Goal: Task Accomplishment & Management: Complete application form

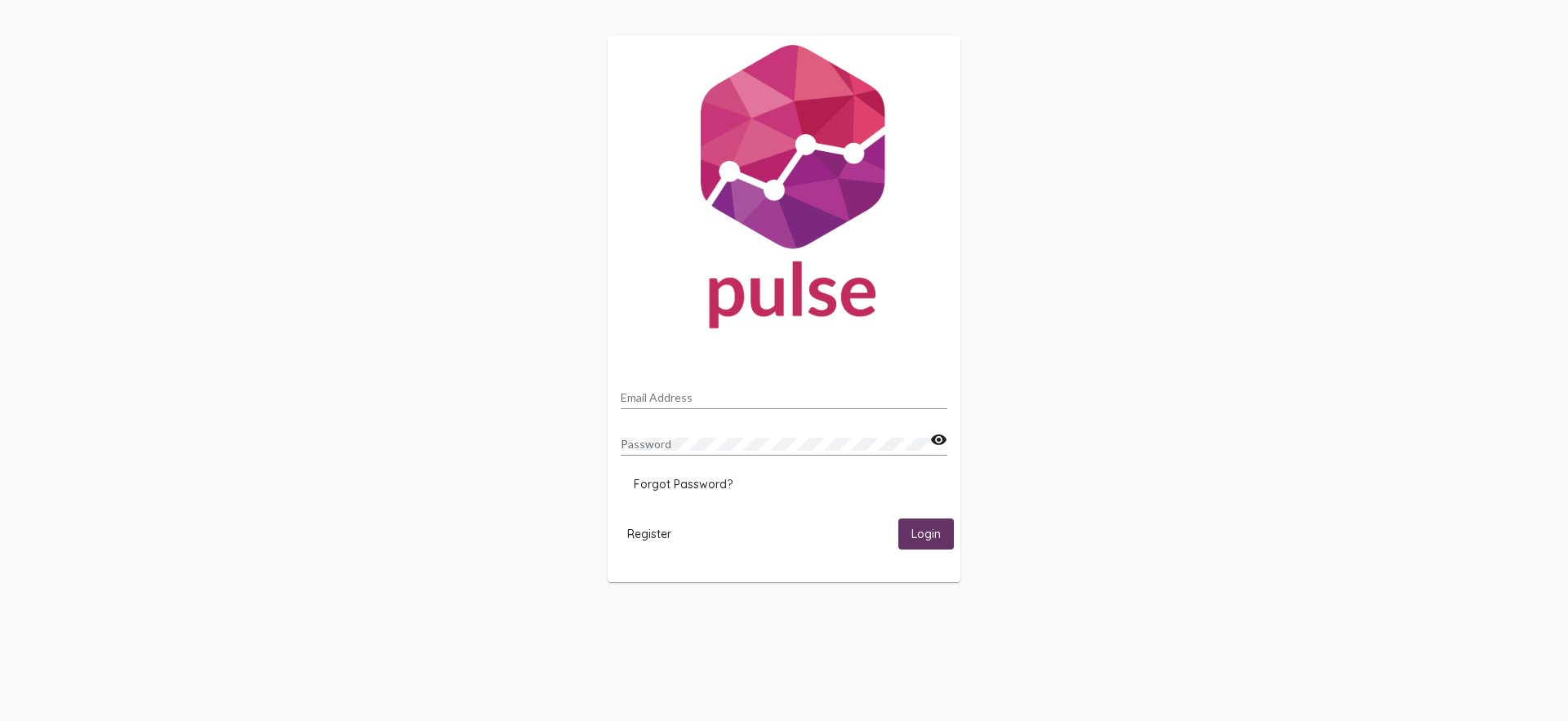
click at [731, 388] on div "Email Address" at bounding box center [784, 393] width 327 height 32
type input "[PERSON_NAME]"
click at [693, 401] on input "[PERSON_NAME]" at bounding box center [784, 398] width 327 height 13
click at [692, 400] on input "[PERSON_NAME]" at bounding box center [784, 398] width 327 height 13
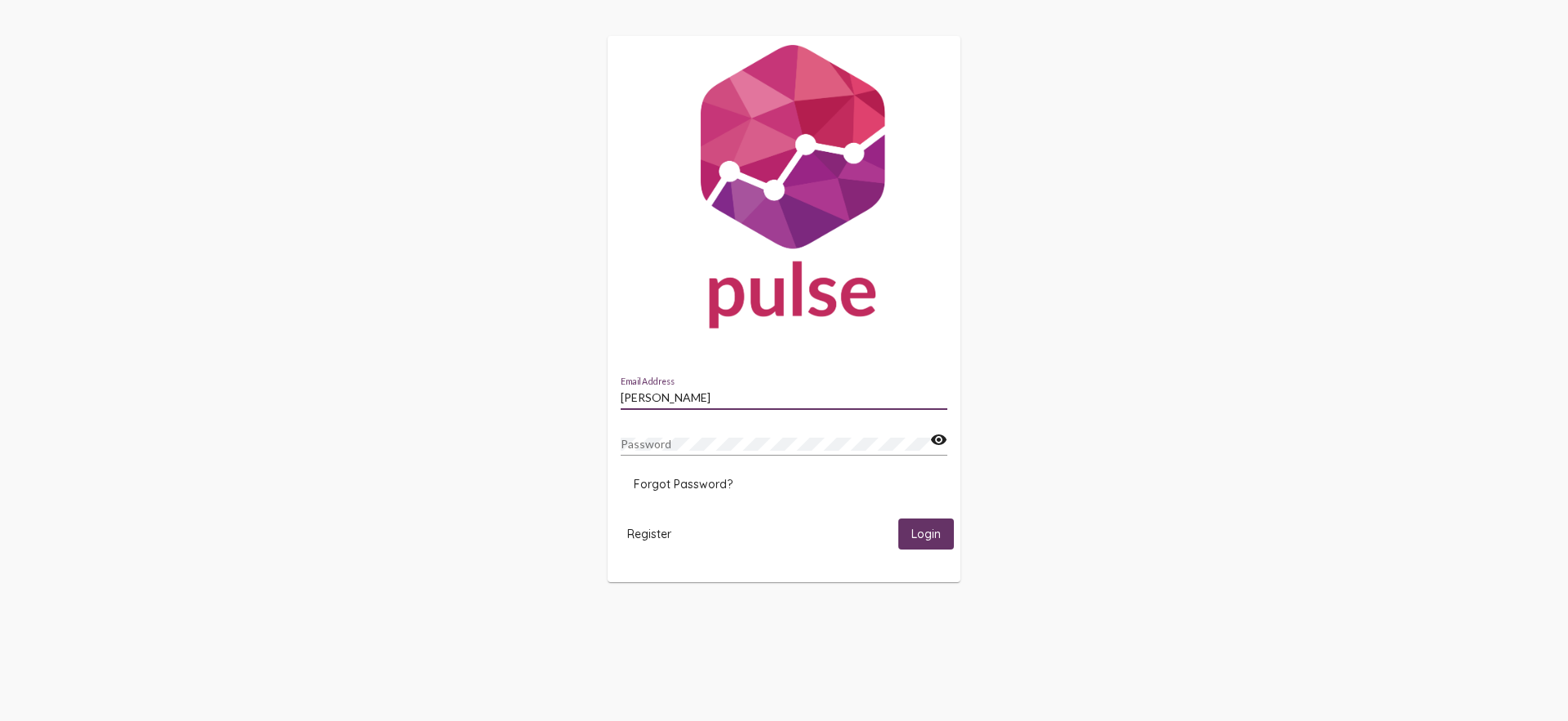
click at [691, 400] on input "[PERSON_NAME]" at bounding box center [784, 398] width 327 height 13
click at [646, 539] on span "Register" at bounding box center [648, 534] width 44 height 15
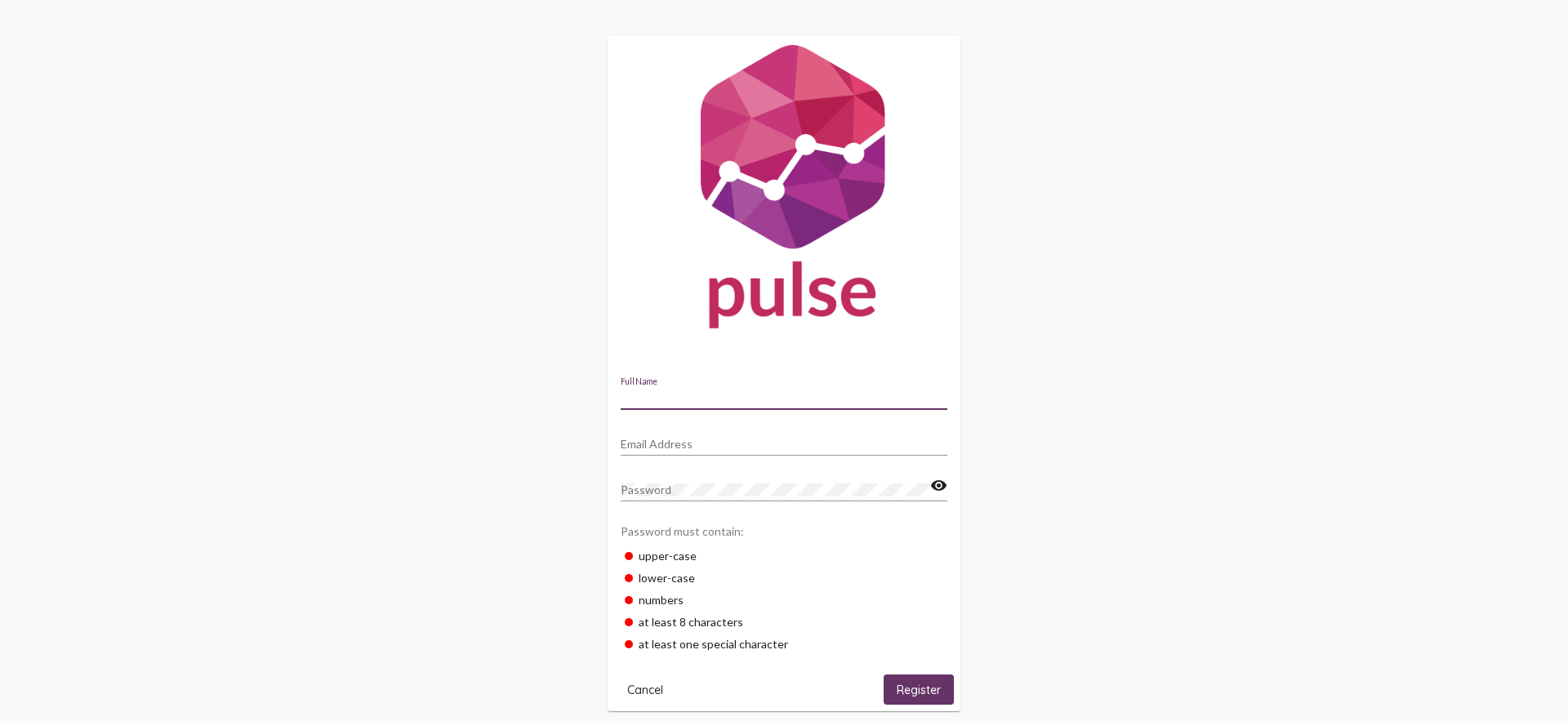
drag, startPoint x: 708, startPoint y: 392, endPoint x: 767, endPoint y: 393, distance: 59.0
click at [710, 392] on input "Full Name" at bounding box center [784, 398] width 327 height 13
type input "[PERSON_NAME]"
type input "[EMAIL_ADDRESS][DOMAIN_NAME]"
click at [922, 683] on span "Register" at bounding box center [918, 690] width 44 height 15
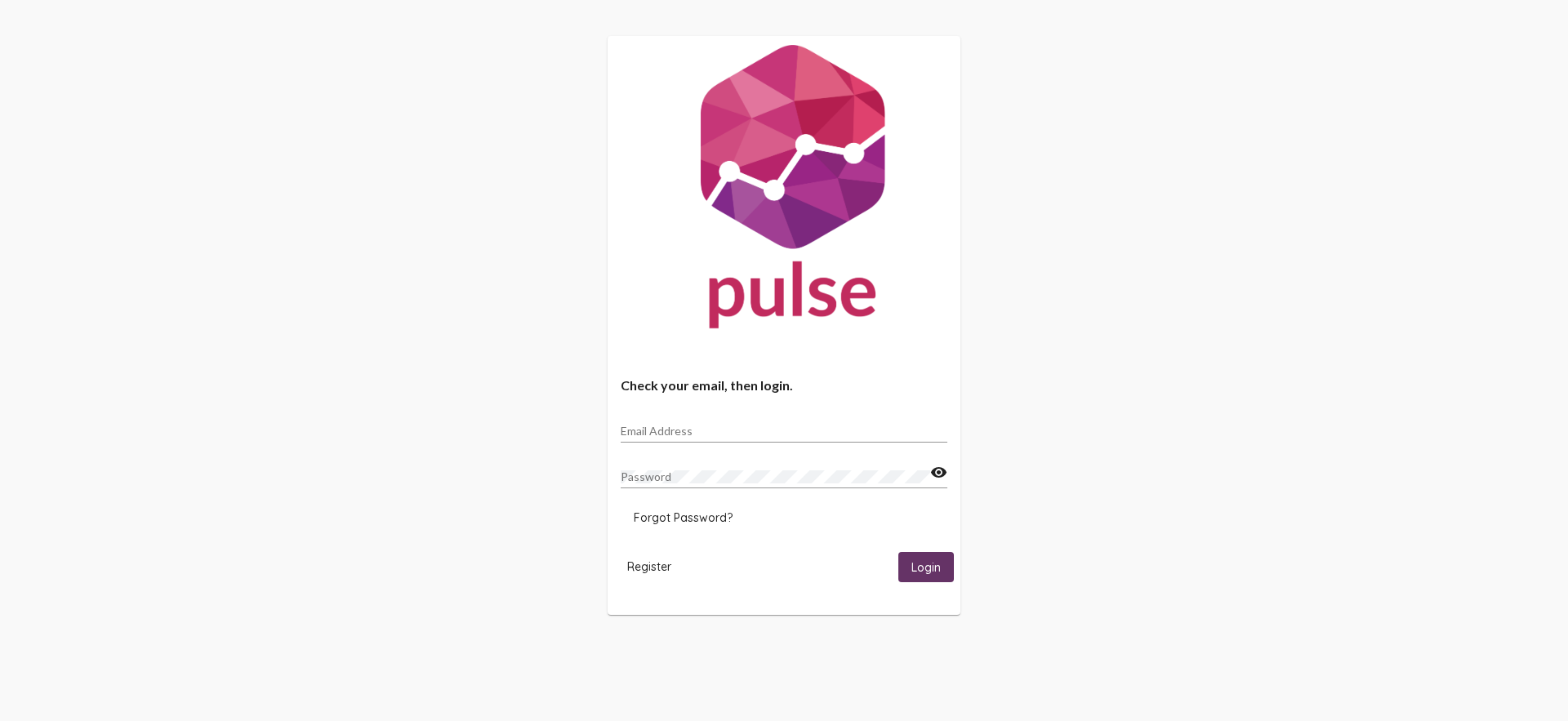
type input "[EMAIL_ADDRESS][DOMAIN_NAME]"
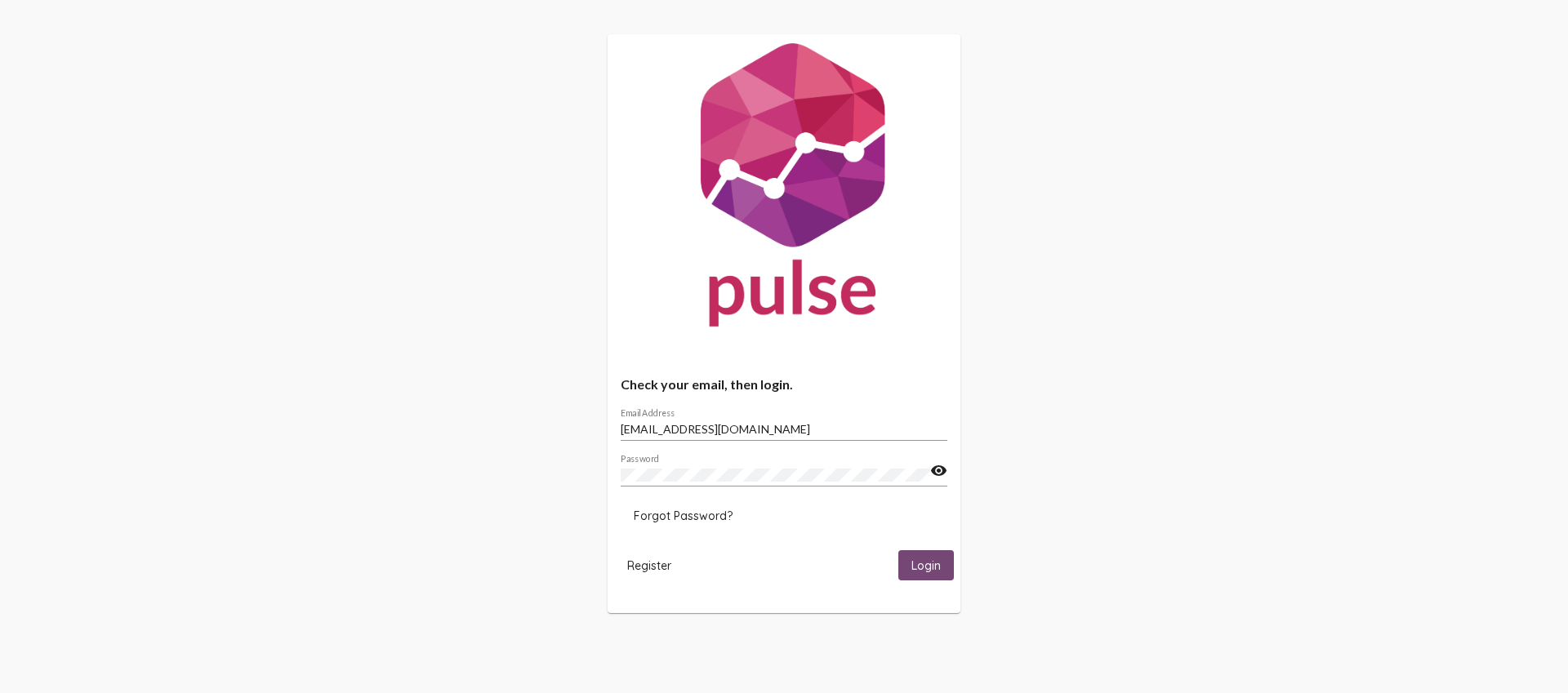
click at [913, 560] on span "Login" at bounding box center [926, 566] width 30 height 15
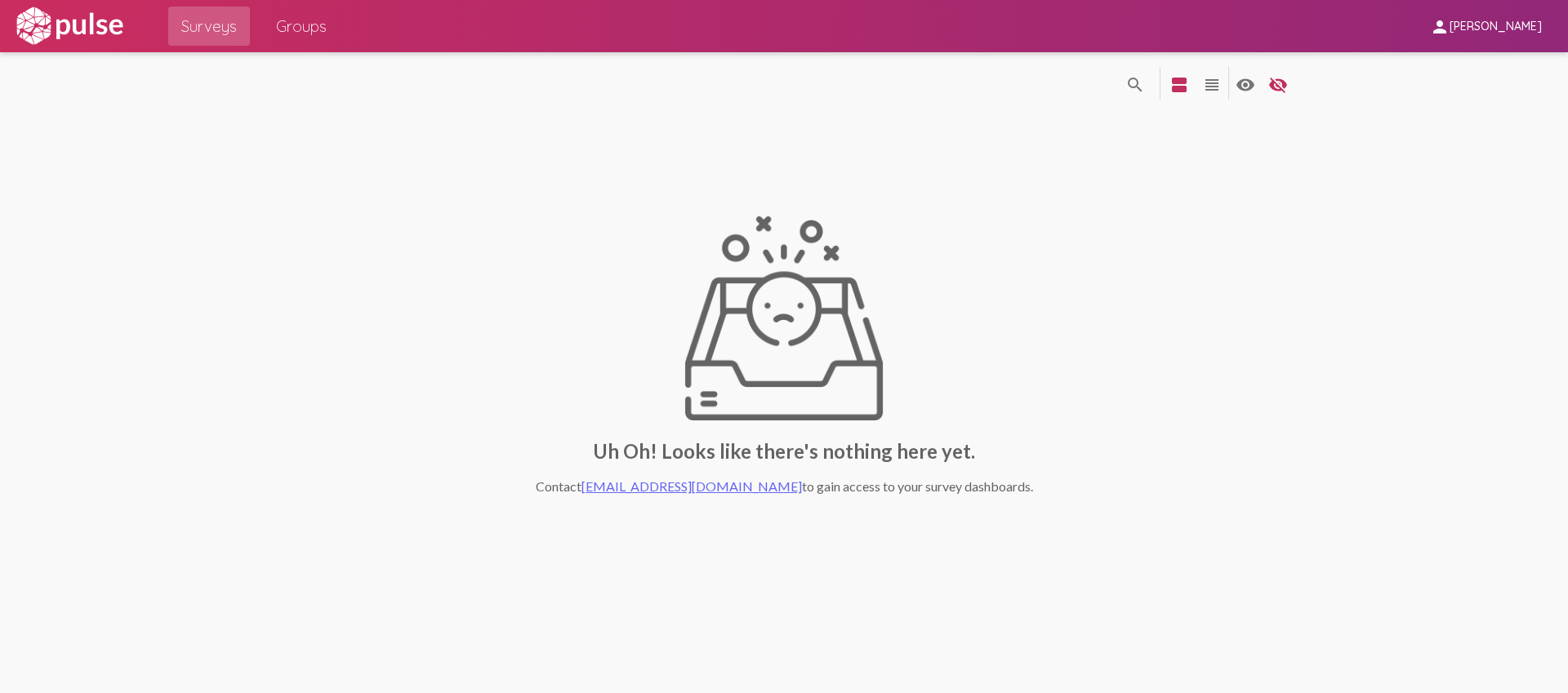
click at [324, 172] on div "Uh Oh! Looks like there's nothing here yet. Contact [EMAIL_ADDRESS][DOMAIN_NAME…" at bounding box center [784, 355] width 1041 height 487
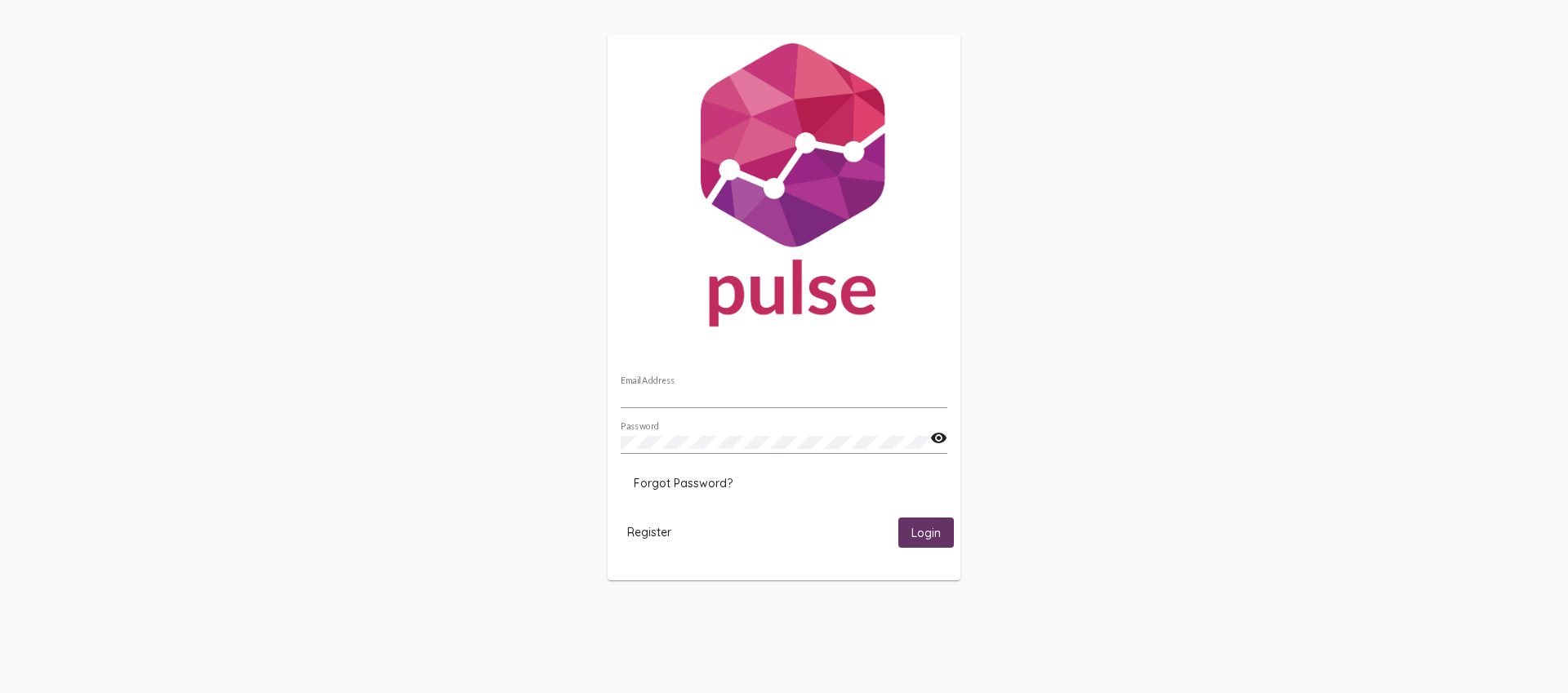
type input "[EMAIL_ADDRESS][DOMAIN_NAME]"
click at [937, 535] on span "Login" at bounding box center [926, 533] width 30 height 15
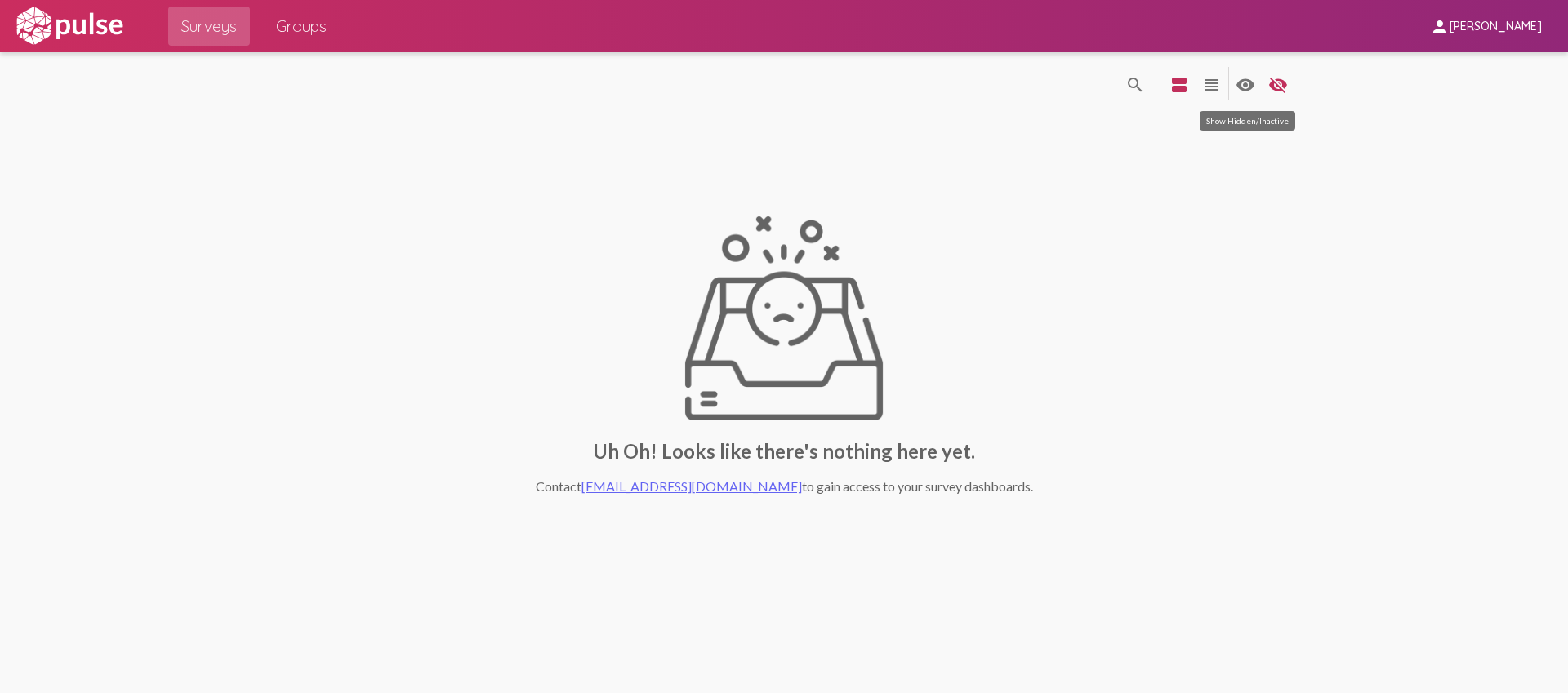
click at [1240, 87] on mat-icon "visibility" at bounding box center [1245, 85] width 20 height 20
drag, startPoint x: 1274, startPoint y: 87, endPoint x: 1249, endPoint y: 97, distance: 26.9
click at [1269, 86] on mat-icon "visibility_off" at bounding box center [1277, 85] width 20 height 20
drag, startPoint x: 855, startPoint y: 118, endPoint x: 844, endPoint y: 118, distance: 11.0
click at [850, 118] on div "Uh Oh! Looks like there's nothing here yet. Contact [EMAIL_ADDRESS][DOMAIN_NAME…" at bounding box center [784, 355] width 1041 height 487
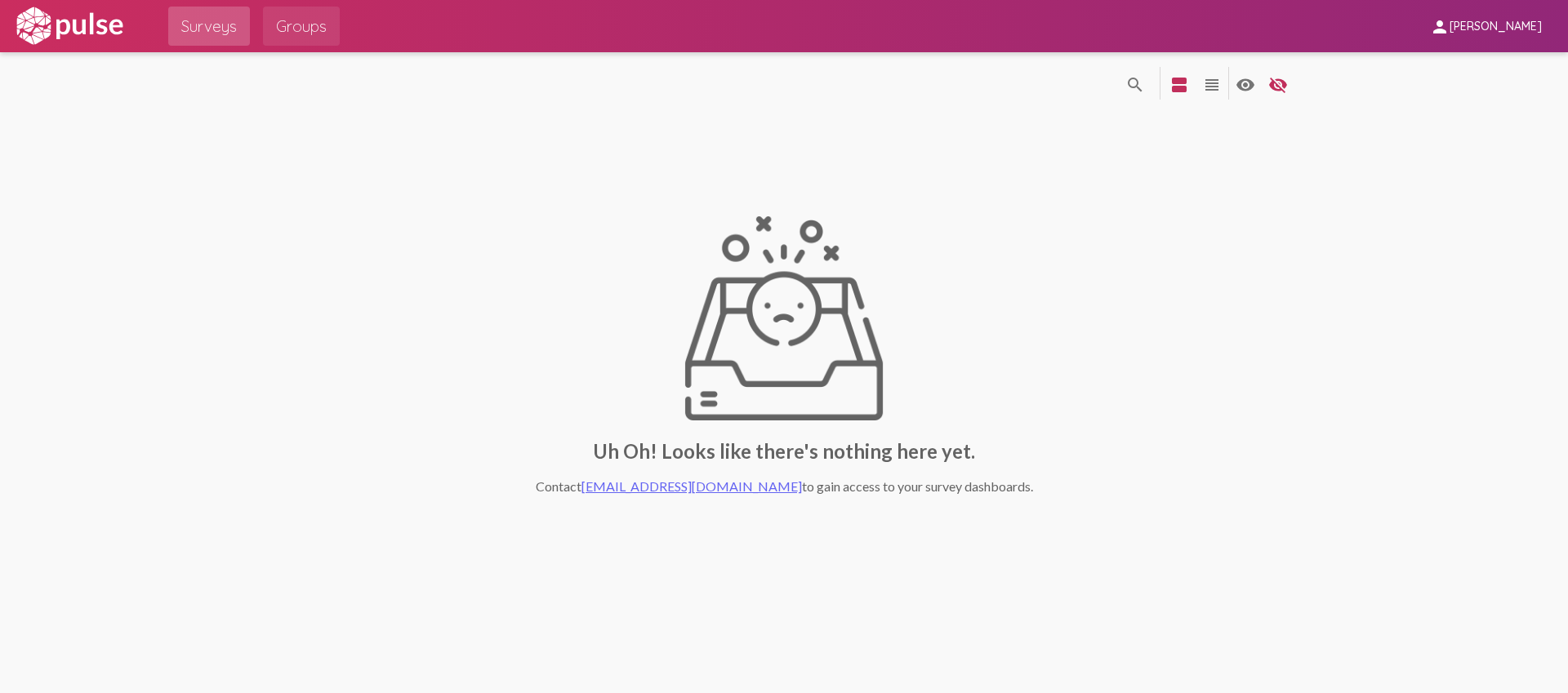
click at [273, 29] on link "Groups" at bounding box center [301, 26] width 77 height 39
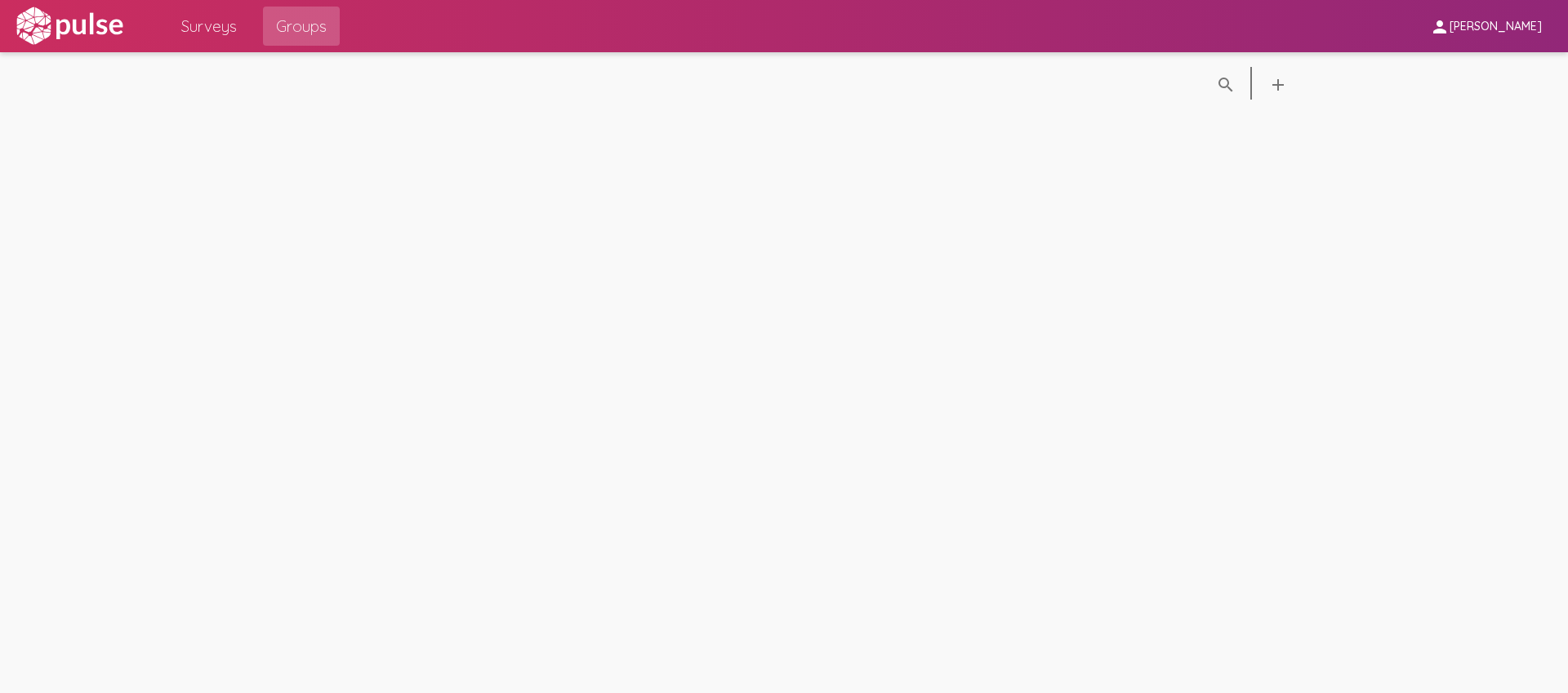
click at [202, 31] on span "Surveys" at bounding box center [209, 26] width 56 height 30
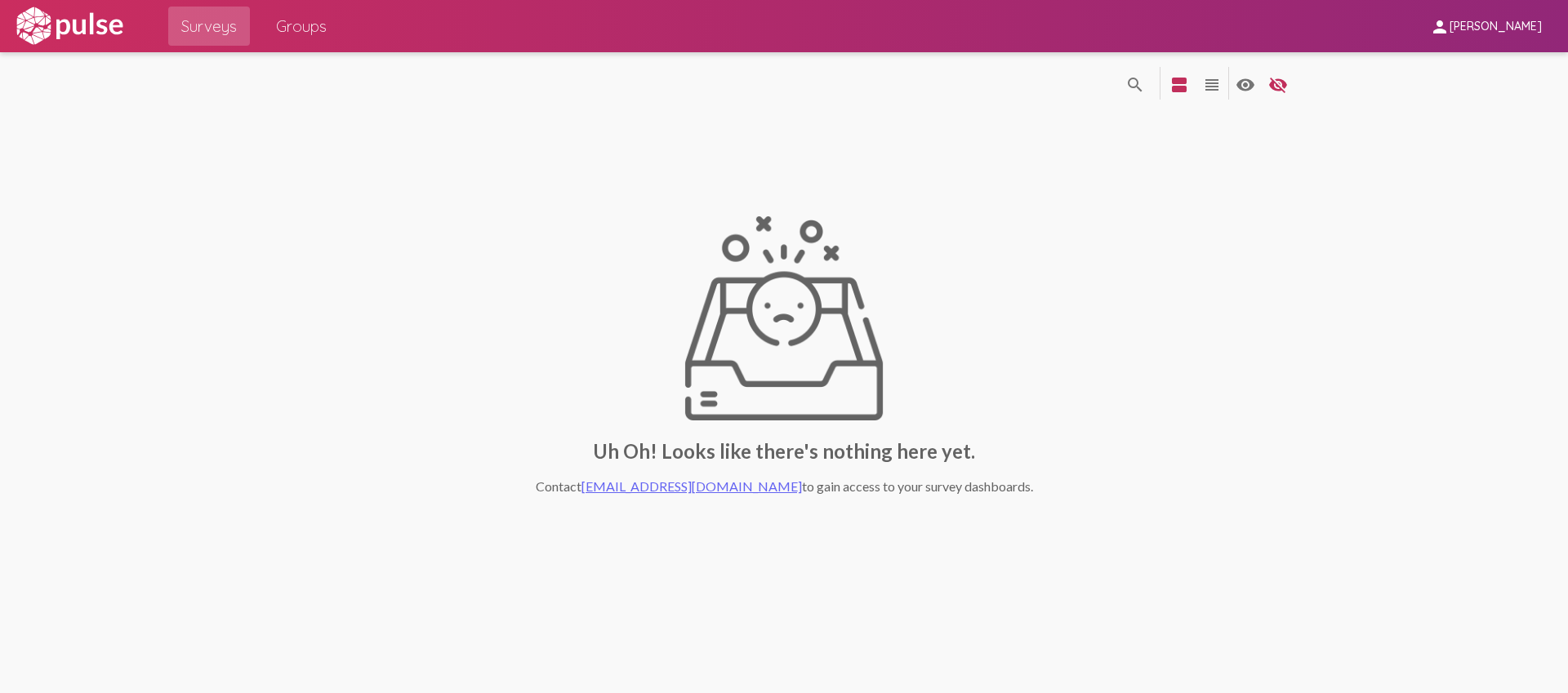
click at [510, 182] on div "Uh Oh! Looks like there's nothing here yet. Contact [EMAIL_ADDRESS][DOMAIN_NAME…" at bounding box center [784, 355] width 1041 height 487
